Goal: Task Accomplishment & Management: Complete application form

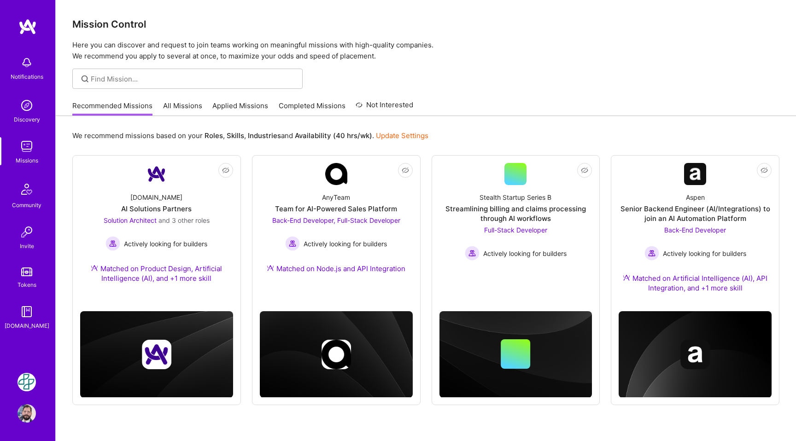
click at [34, 147] on img at bounding box center [27, 146] width 18 height 18
click at [177, 109] on link "All Missions" at bounding box center [182, 108] width 39 height 15
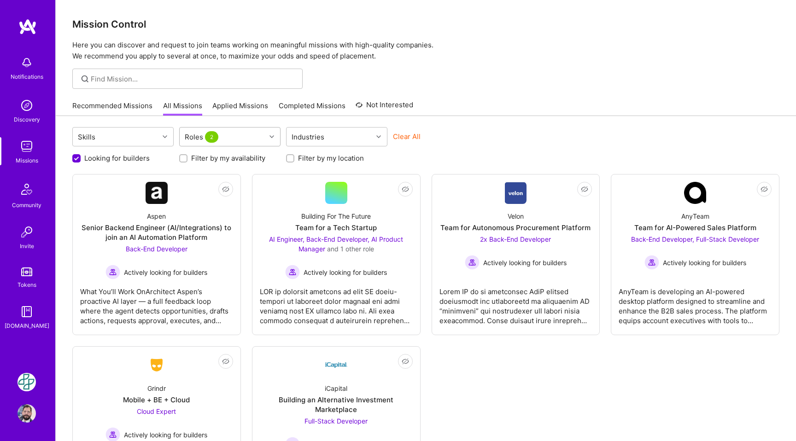
click at [273, 138] on icon at bounding box center [272, 137] width 5 height 5
type input "\"
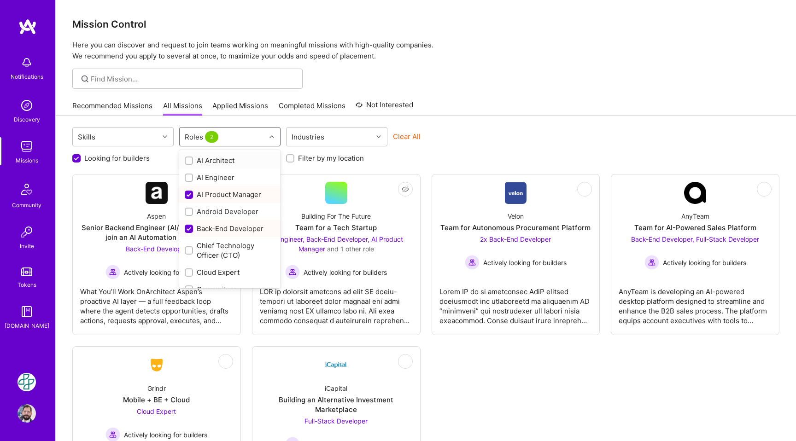
checkbox input "false"
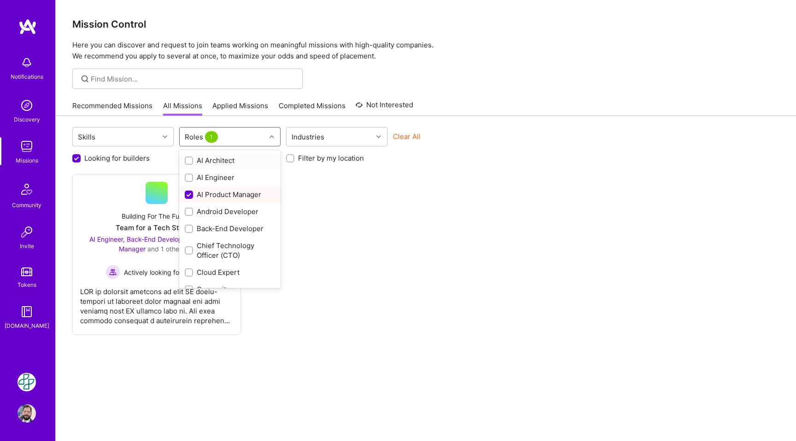
checkbox input "false"
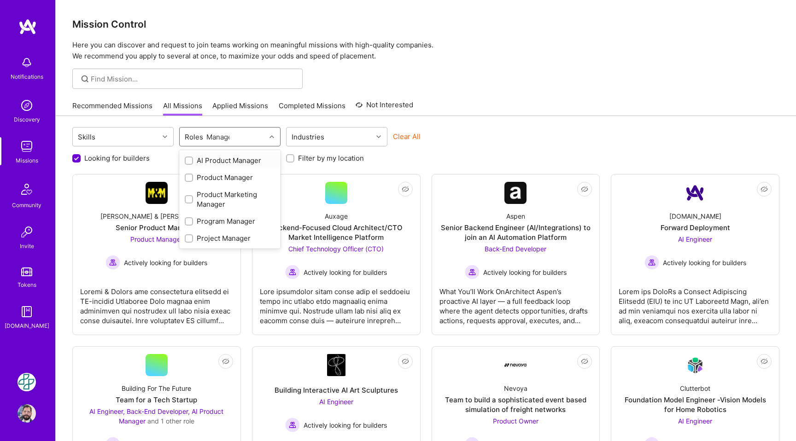
type input "Manager"
click at [191, 177] on input "checkbox" at bounding box center [190, 178] width 6 height 6
checkbox input "true"
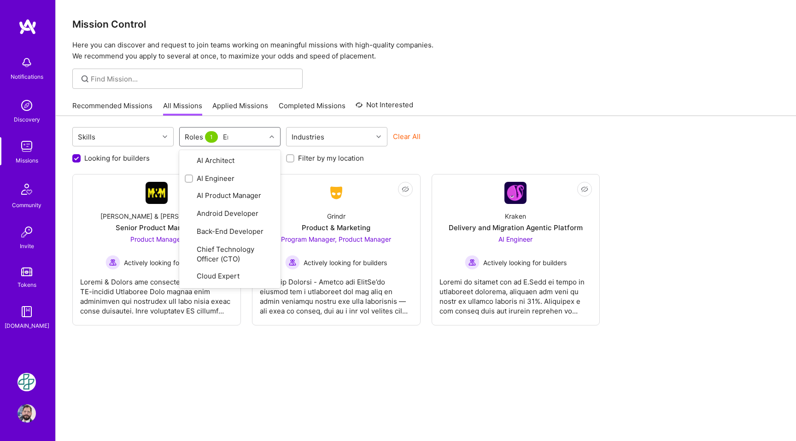
type input "Eng"
click at [188, 232] on div at bounding box center [189, 229] width 8 height 8
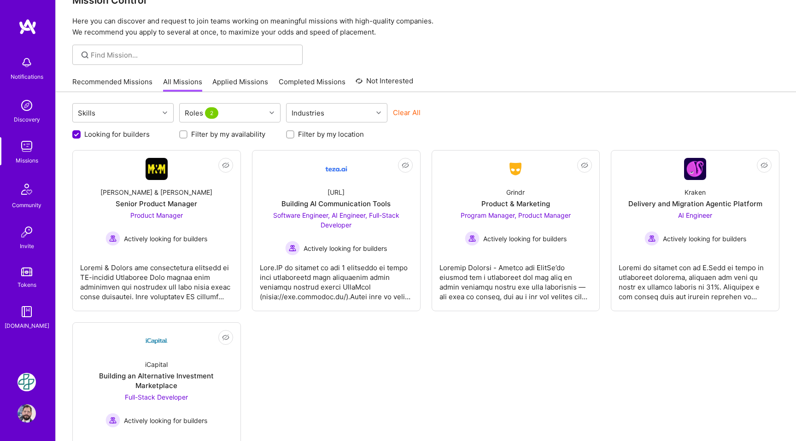
scroll to position [50, 0]
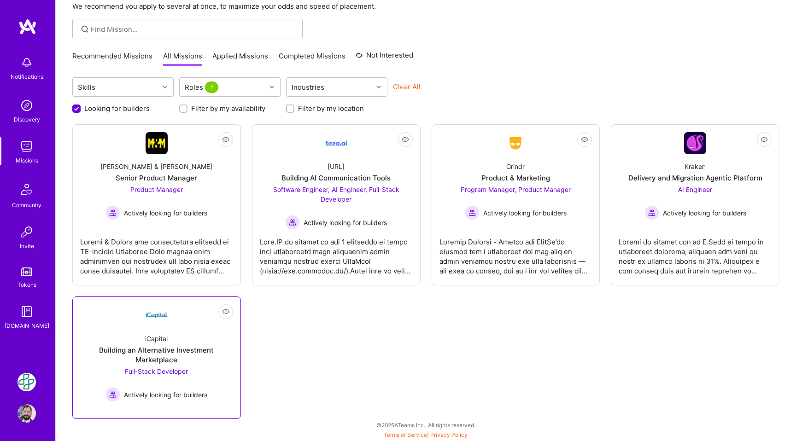
click at [157, 340] on div "iCapital" at bounding box center [156, 339] width 23 height 10
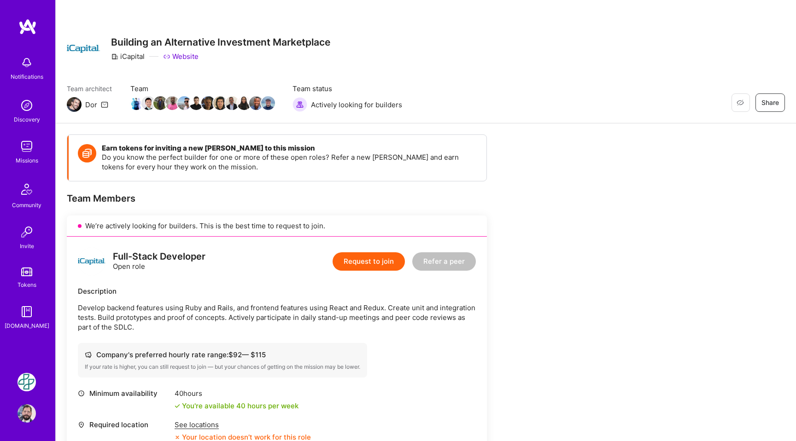
click at [356, 266] on button "Request to join" at bounding box center [369, 261] width 72 height 18
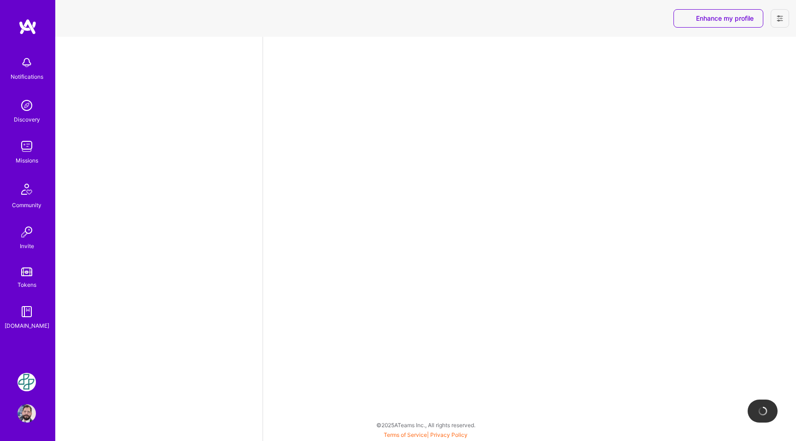
select select "MX"
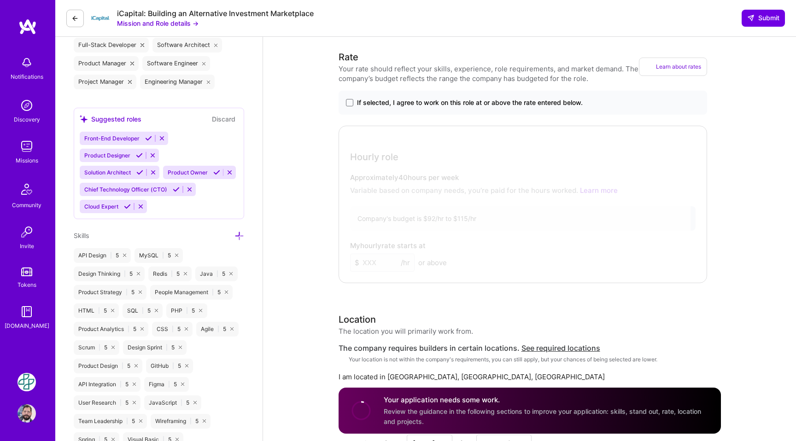
scroll to position [409, 0]
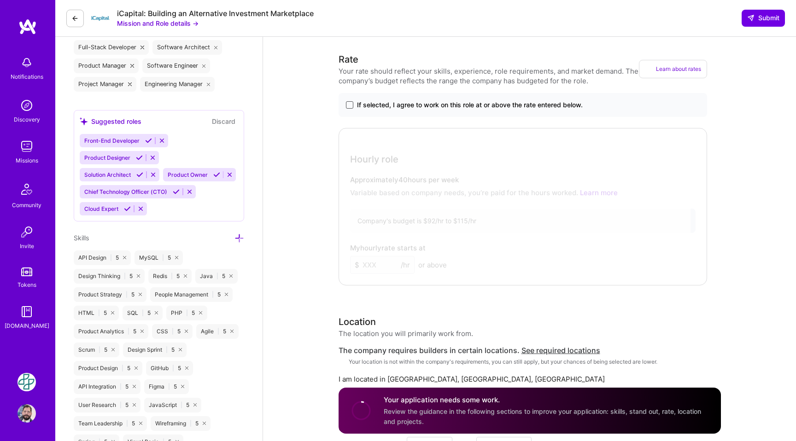
click at [350, 105] on span at bounding box center [349, 104] width 7 height 7
click at [0, 0] on input "If selected, I agree to work on this role at or above the rate entered below." at bounding box center [0, 0] width 0 height 0
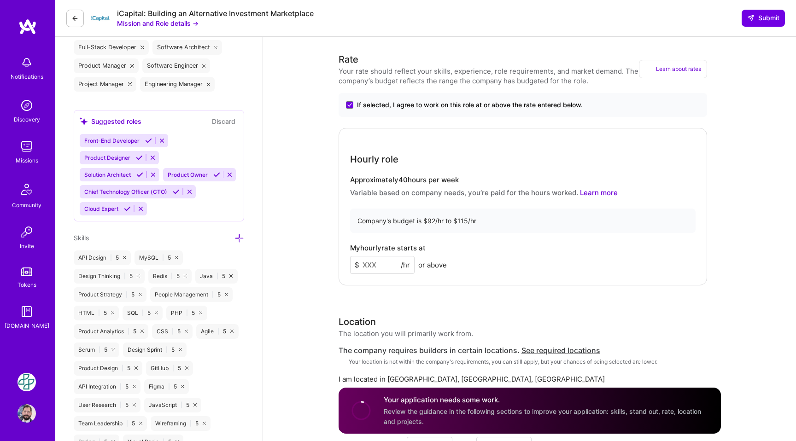
drag, startPoint x: 384, startPoint y: 269, endPoint x: 342, endPoint y: 272, distance: 41.6
click at [342, 272] on div "Hourly role Approximately 40 hours per week Variable based on company needs, yo…" at bounding box center [523, 207] width 369 height 158
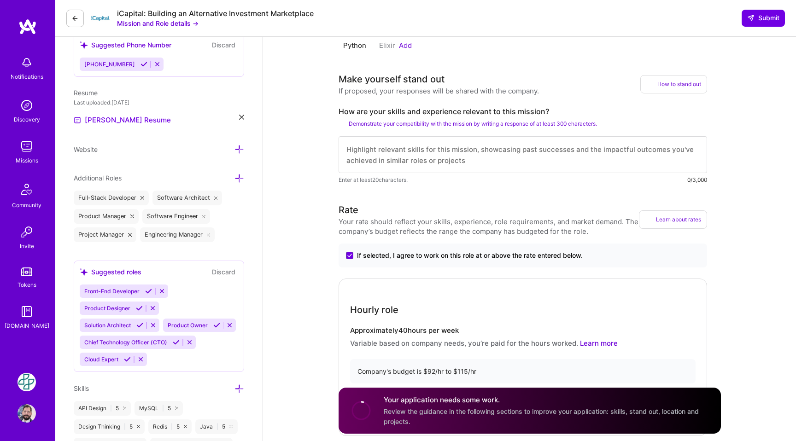
scroll to position [258, 0]
type input "85"
click at [443, 142] on textarea at bounding box center [523, 155] width 369 height 37
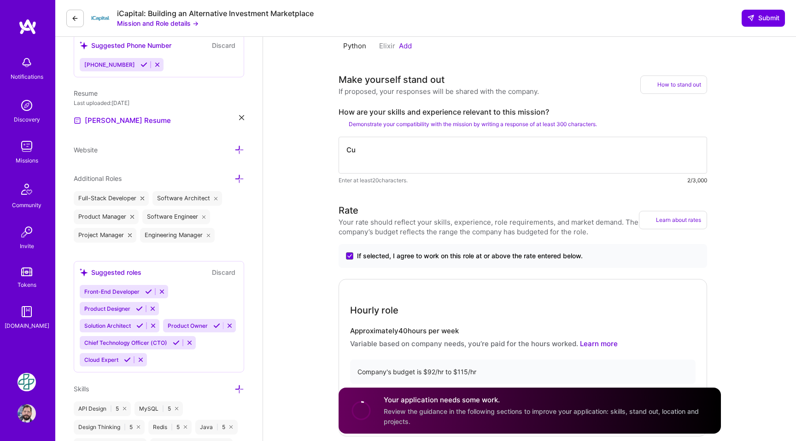
type textarea "C"
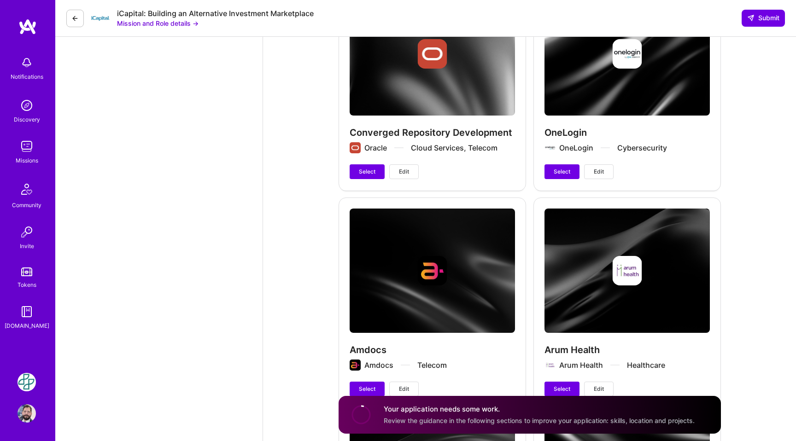
scroll to position [2112, 0]
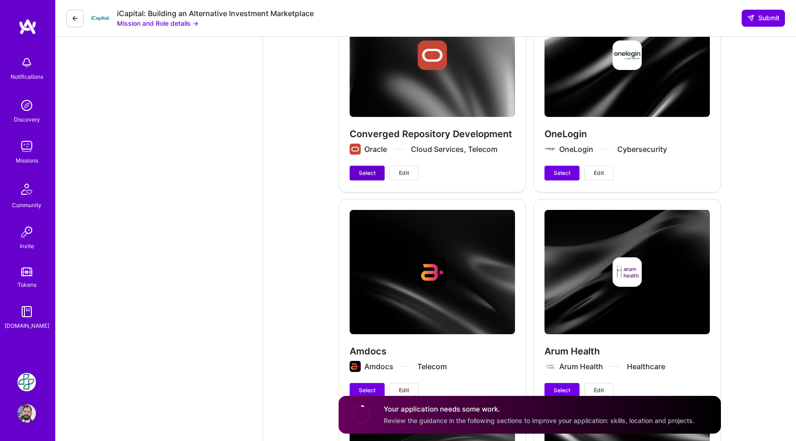
type textarea "I have string analytical skils, as well as good experience with Ruby on Rails, …"
click at [364, 169] on span "Select" at bounding box center [367, 173] width 17 height 8
click at [560, 169] on span "Select" at bounding box center [562, 173] width 17 height 8
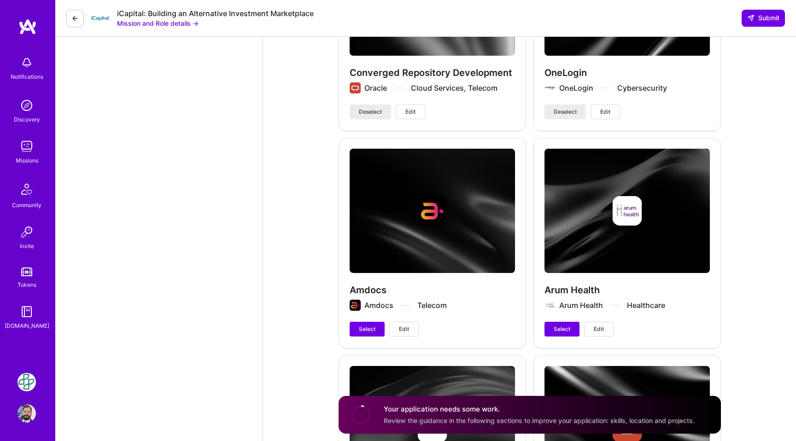
scroll to position [2195, 0]
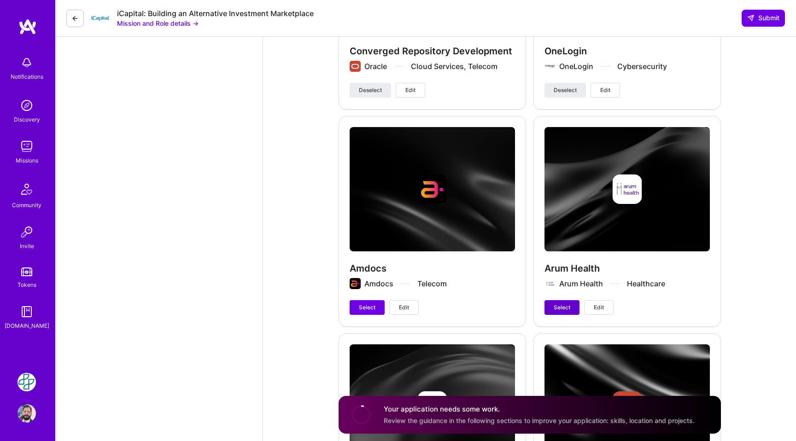
click at [559, 304] on span "Select" at bounding box center [562, 308] width 17 height 8
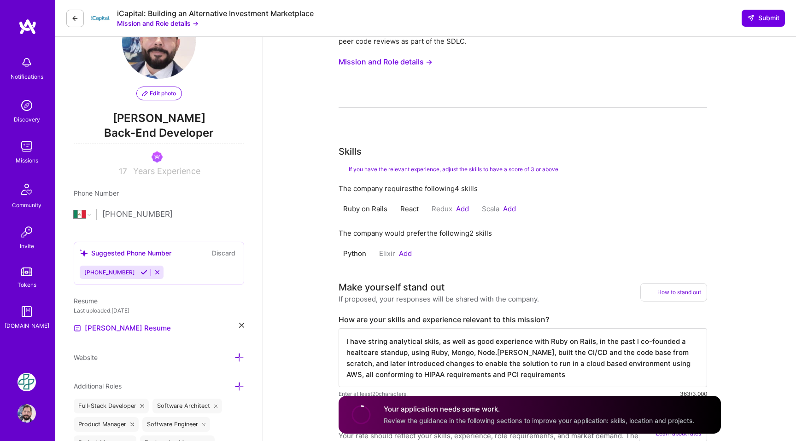
scroll to position [57, 0]
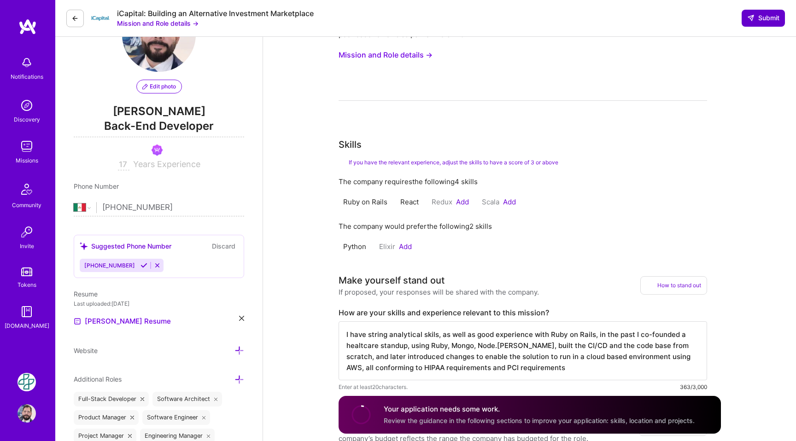
click at [769, 15] on span "Submit" at bounding box center [763, 17] width 32 height 9
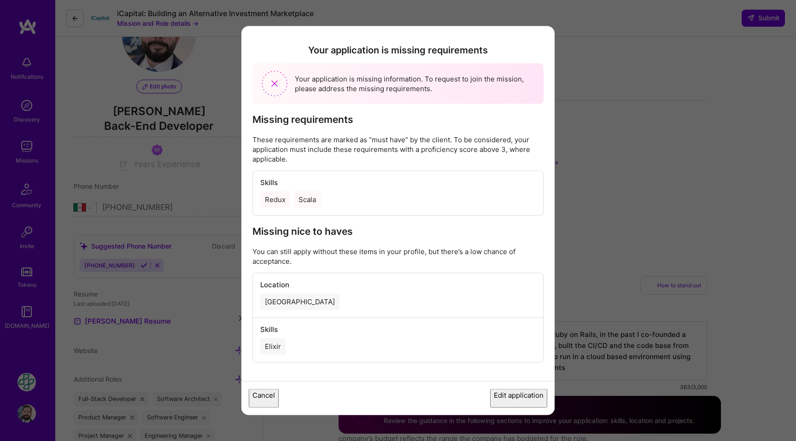
click at [509, 397] on button "Edit application" at bounding box center [518, 398] width 57 height 19
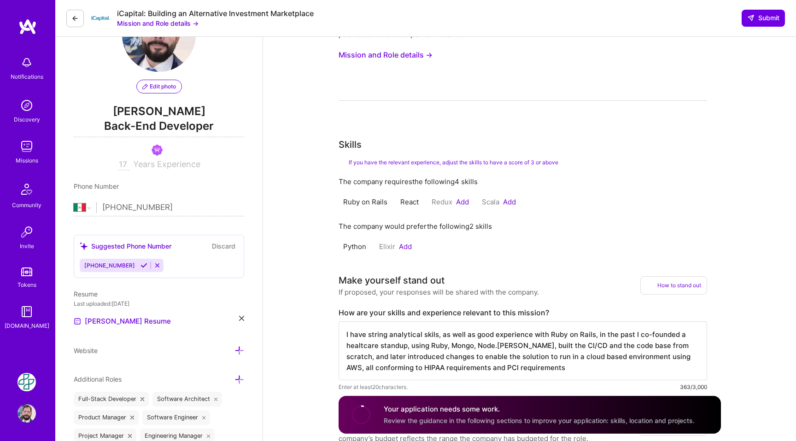
click at [460, 203] on button "Add" at bounding box center [462, 202] width 13 height 7
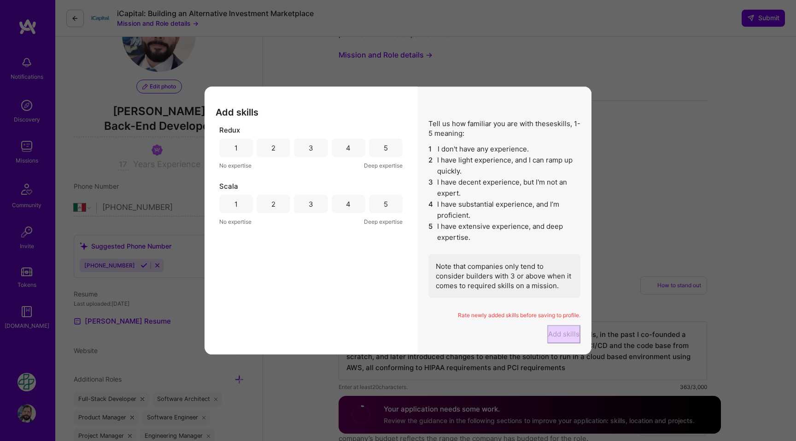
click at [310, 143] on div "3" at bounding box center [311, 148] width 5 height 10
click at [312, 199] on div "3" at bounding box center [311, 204] width 5 height 10
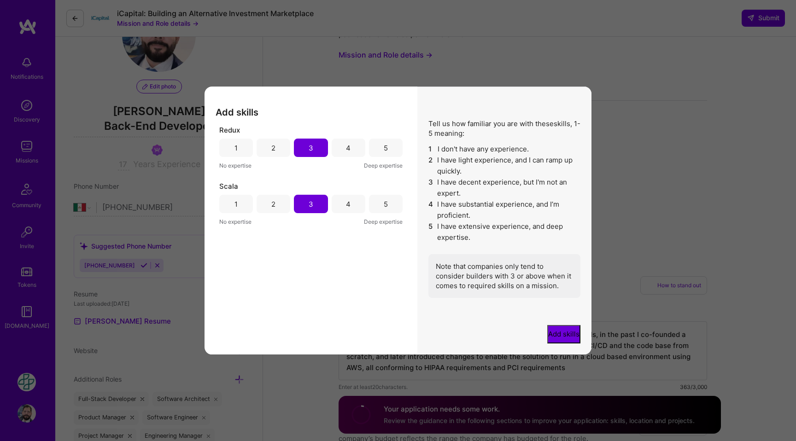
click at [547, 334] on button "Add skills" at bounding box center [563, 334] width 33 height 18
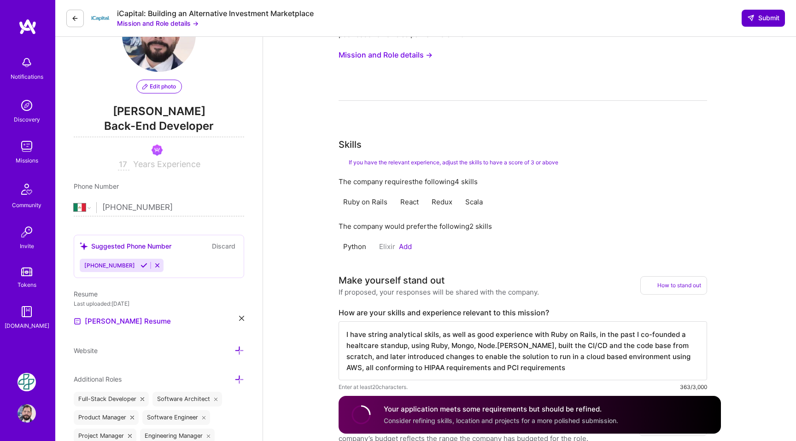
click at [768, 20] on span "Submit" at bounding box center [763, 17] width 32 height 9
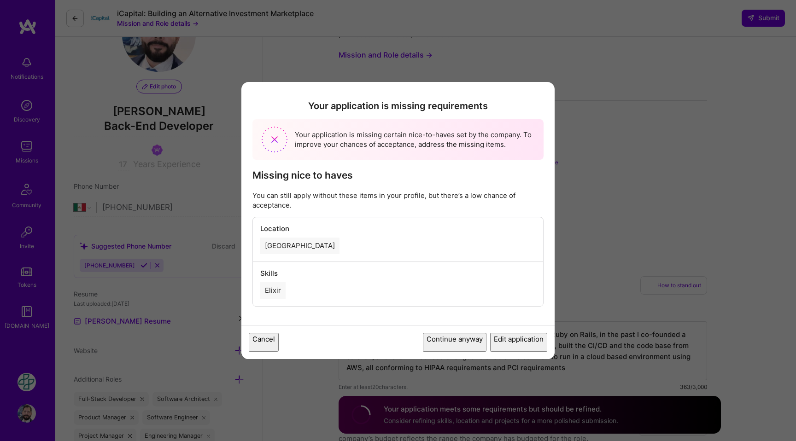
click at [442, 340] on button "Continue anyway" at bounding box center [455, 342] width 64 height 19
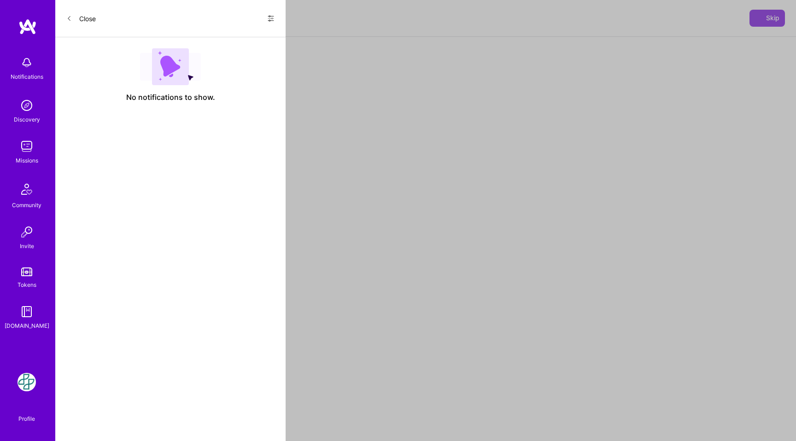
select select "MX"
